Goal: Answer question/provide support

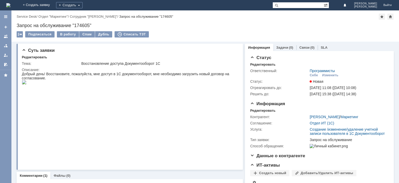
click at [79, 24] on div "Запрос на обслуживание "174605"" at bounding box center [205, 25] width 377 height 5
copy div "174605"
click at [8, 35] on div at bounding box center [6, 36] width 4 height 4
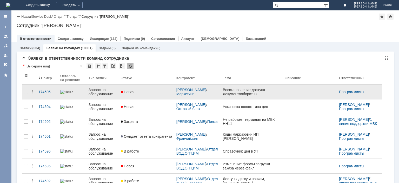
click at [95, 91] on div "Запрос на обслуживание" at bounding box center [103, 91] width 28 height 8
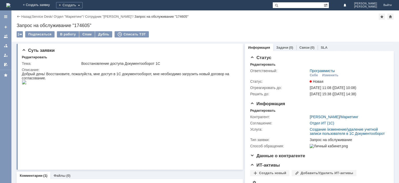
click at [82, 25] on div "Запрос на обслуживание "174605"" at bounding box center [205, 25] width 377 height 5
copy div "174605"
click at [5, 38] on div at bounding box center [6, 36] width 4 height 4
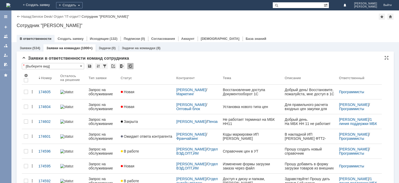
click at [130, 67] on div at bounding box center [130, 66] width 6 height 6
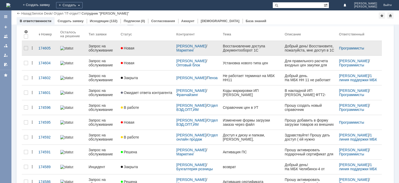
click at [97, 49] on div "Запрос на обслуживание" at bounding box center [103, 48] width 28 height 8
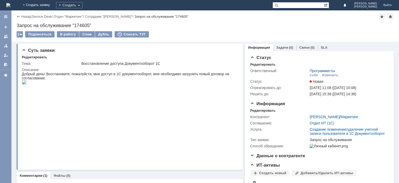
click at [82, 25] on div "Запрос на обслуживание "174605"" at bounding box center [205, 25] width 377 height 5
copy div "174605"
click at [8, 37] on link at bounding box center [6, 36] width 8 height 8
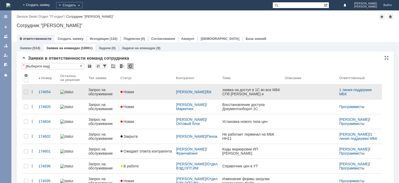
click at [104, 92] on div "Запрос на обслуживание" at bounding box center [102, 91] width 28 height 8
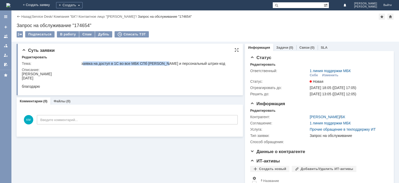
drag, startPoint x: 86, startPoint y: 64, endPoint x: 167, endPoint y: 62, distance: 81.5
click at [167, 62] on div "заявка на доступ в 1С во все МБК СПб [PERSON_NAME] и персональный штрих-код" at bounding box center [158, 63] width 154 height 4
click at [166, 63] on div "заявка на доступ в 1С во все МБК СПб [PERSON_NAME] и персональный штрих-код" at bounding box center [158, 63] width 154 height 4
drag, startPoint x: 132, startPoint y: 63, endPoint x: 165, endPoint y: 63, distance: 33.2
click at [165, 63] on div "заявка на доступ в 1С во все МБК СПб [PERSON_NAME] и персональный штрих-код" at bounding box center [158, 63] width 154 height 4
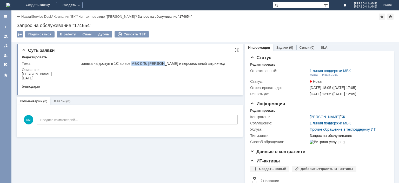
click at [161, 64] on div "заявка на доступ в 1С во все МБК СПб [PERSON_NAME] и персональный штрих-код" at bounding box center [158, 63] width 154 height 4
drag, startPoint x: 132, startPoint y: 63, endPoint x: 165, endPoint y: 64, distance: 33.8
click at [165, 64] on div "заявка на доступ в 1С во все МБК СПб [PERSON_NAME] и персональный штрих-код" at bounding box center [158, 63] width 154 height 4
click at [152, 59] on div "Редактировать" at bounding box center [130, 57] width 217 height 5
click at [29, 75] on div "[PERSON_NAME]" at bounding box center [37, 74] width 30 height 4
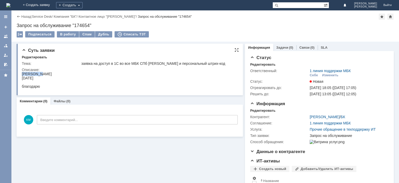
click at [29, 75] on div "[PERSON_NAME]" at bounding box center [37, 74] width 30 height 4
copy div "[PERSON_NAME]"
click at [66, 34] on div "В работу" at bounding box center [68, 34] width 22 height 6
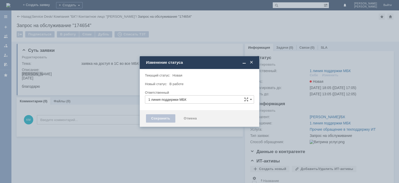
type input "[PERSON_NAME]"
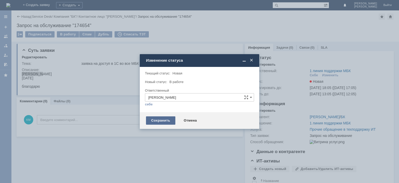
click at [163, 118] on div "Сохранить" at bounding box center [160, 120] width 29 height 8
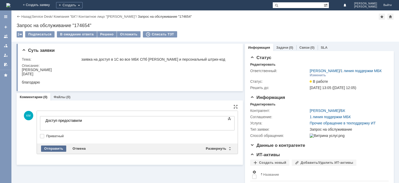
click at [55, 146] on div "Отправить" at bounding box center [53, 148] width 25 height 6
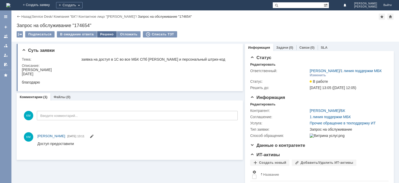
click at [101, 36] on div "Решено" at bounding box center [107, 34] width 20 height 6
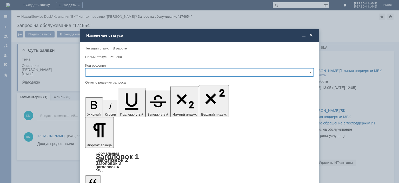
click at [110, 71] on input "text" at bounding box center [199, 72] width 228 height 8
click at [99, 106] on span "Решено" at bounding box center [200, 107] width 222 height 4
type input "Решено"
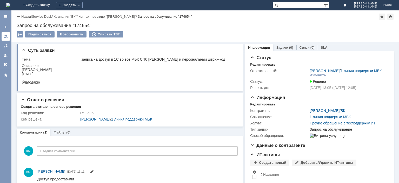
click at [8, 36] on link at bounding box center [6, 36] width 8 height 8
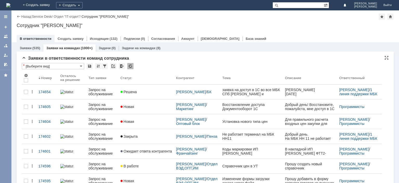
click at [130, 66] on div at bounding box center [130, 66] width 6 height 6
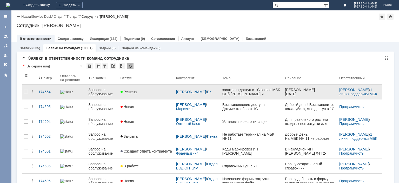
click at [103, 94] on div "Запрос на обслуживание" at bounding box center [102, 91] width 28 height 8
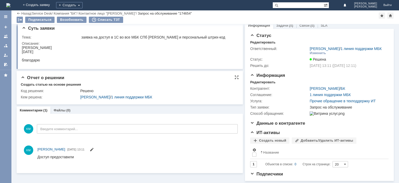
scroll to position [12, 0]
click at [4, 35] on div at bounding box center [6, 36] width 4 height 4
